Goal: Information Seeking & Learning: Learn about a topic

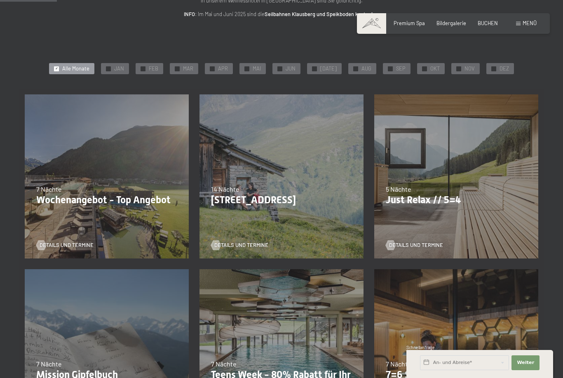
scroll to position [116, 0]
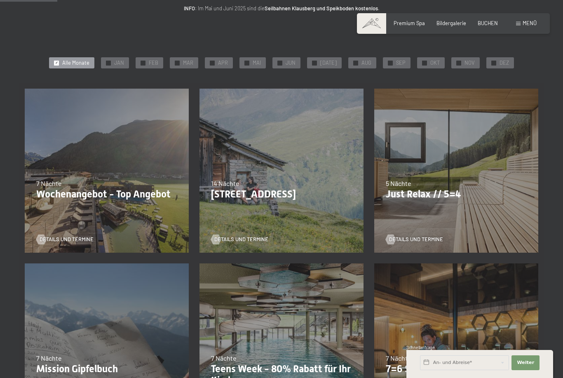
click at [465, 231] on div "Details und Termine" at bounding box center [454, 234] width 136 height 17
click at [392, 237] on div at bounding box center [391, 239] width 6 height 10
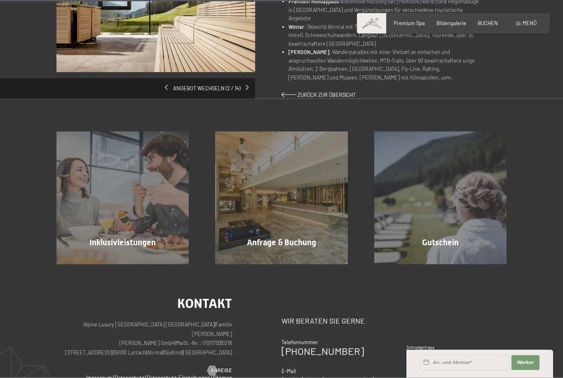
scroll to position [580, 0]
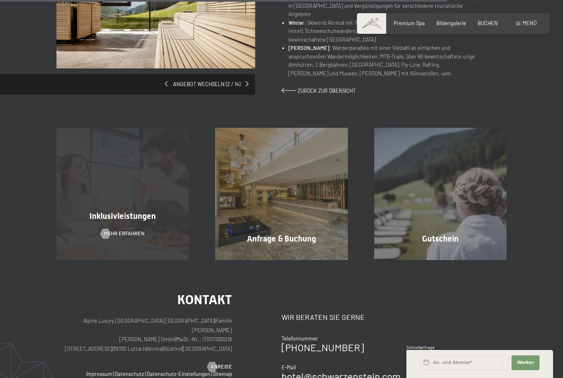
click at [167, 216] on div "Inklusivleistungen Mehr erfahren" at bounding box center [122, 194] width 159 height 132
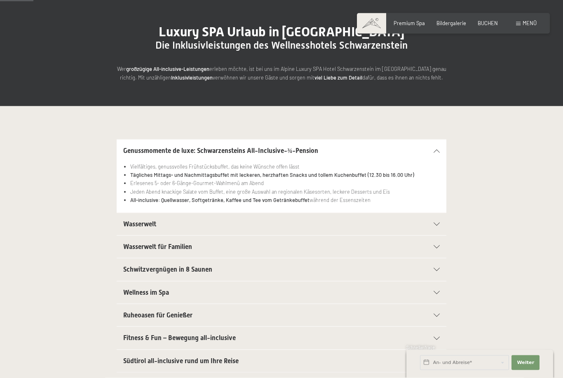
click at [440, 223] on icon at bounding box center [437, 224] width 6 height 3
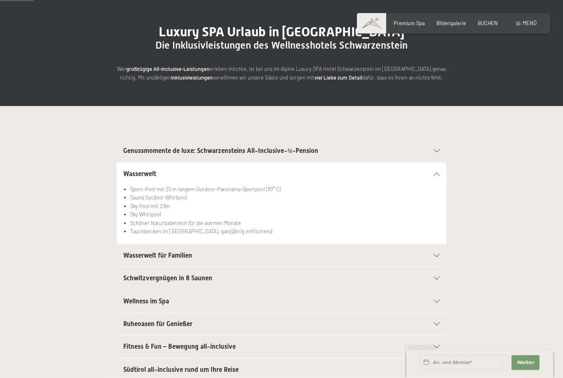
scroll to position [67, 0]
click at [438, 260] on div "Wasserwelt für Familien" at bounding box center [281, 255] width 317 height 22
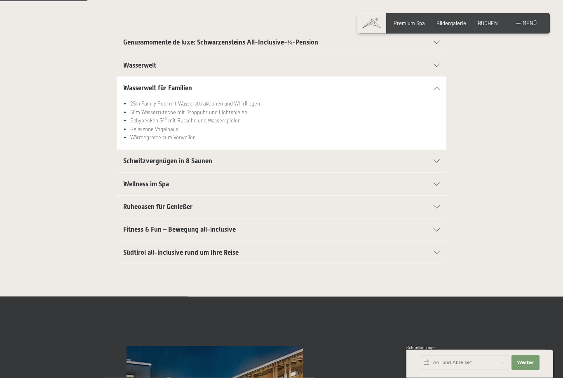
scroll to position [176, 0]
click at [434, 228] on div at bounding box center [432, 229] width 14 height 3
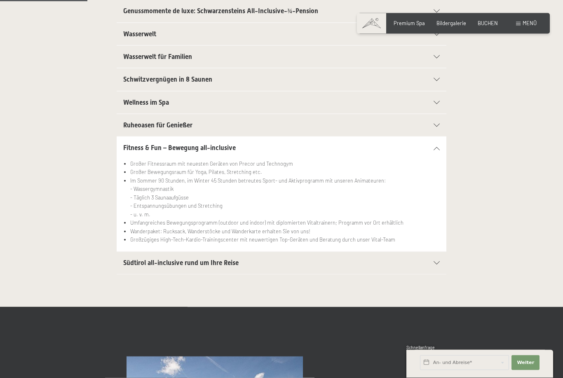
scroll to position [232, 0]
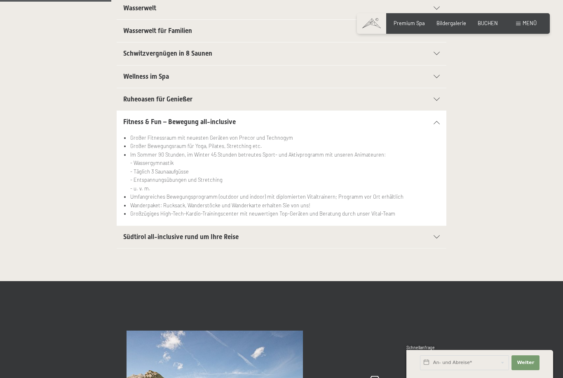
click at [447, 241] on div "Südtirol all-inclusive rund um Ihre Reise Autoabstellplätze in der Garage für a…" at bounding box center [281, 236] width 450 height 23
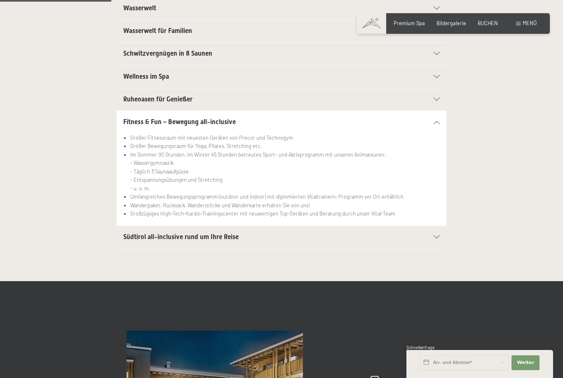
click at [435, 240] on div "Südtirol all-inclusive rund um Ihre Reise" at bounding box center [281, 237] width 317 height 22
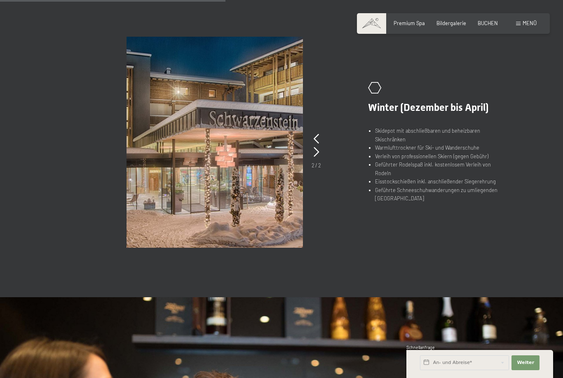
scroll to position [475, 0]
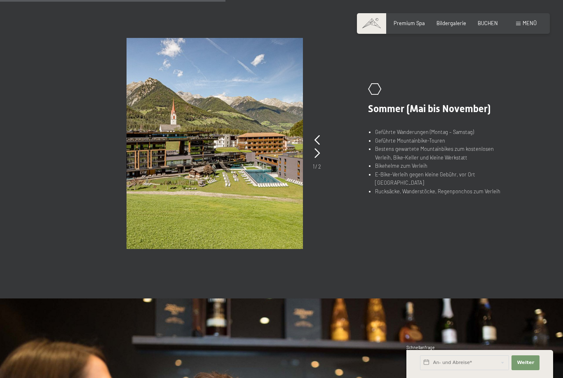
click at [517, 26] on div "Menü" at bounding box center [526, 23] width 21 height 7
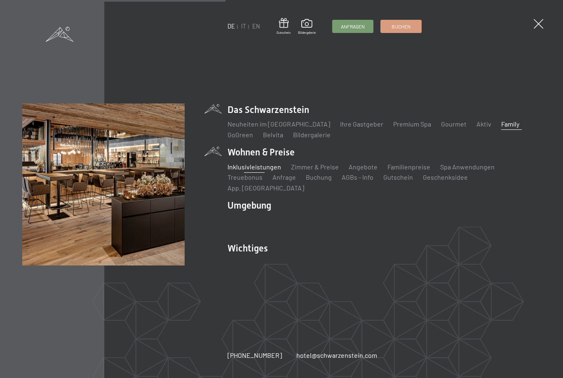
click at [501, 127] on link "Family" at bounding box center [510, 124] width 18 height 8
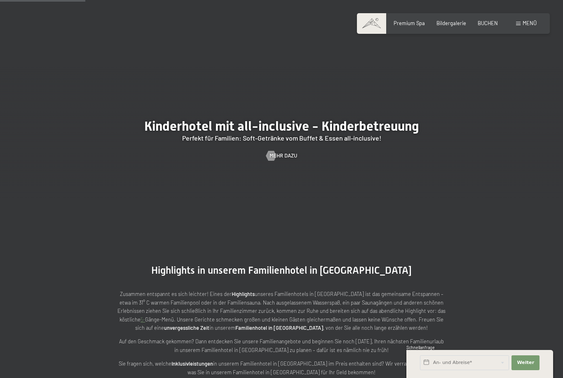
scroll to position [746, 0]
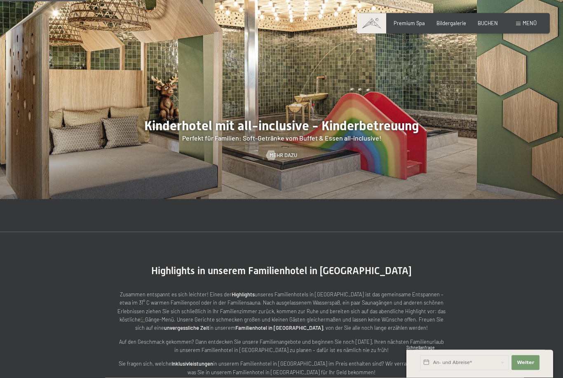
click at [297, 152] on div "Mehr dazu" at bounding box center [281, 155] width 563 height 7
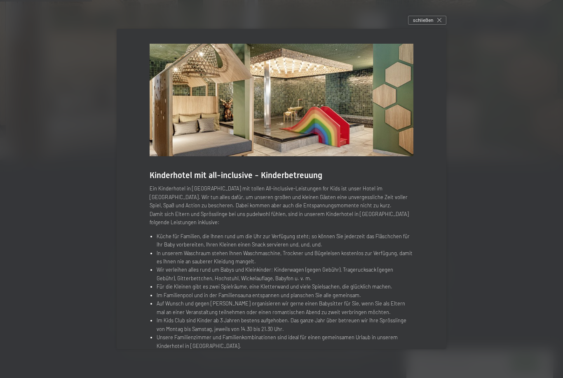
scroll to position [811, 0]
